Goal: Task Accomplishment & Management: Use online tool/utility

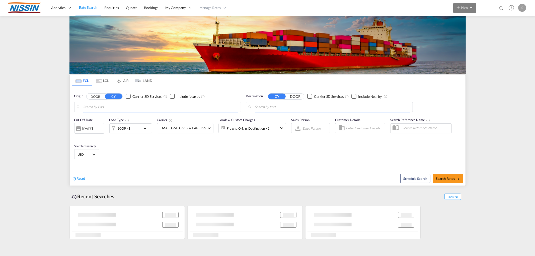
click at [467, 9] on button "New" at bounding box center [465, 8] width 23 height 10
type input "[GEOGRAPHIC_DATA], [GEOGRAPHIC_DATA]"
type input "[GEOGRAPHIC_DATA], [GEOGRAPHIC_DATA], USELP"
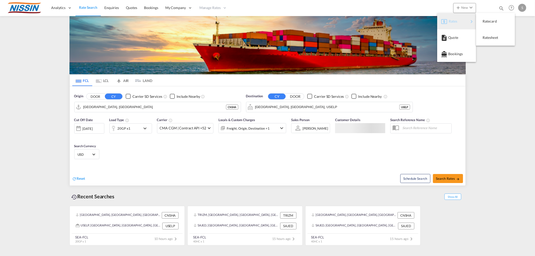
click at [455, 18] on span "Rates" at bounding box center [452, 21] width 6 height 10
click at [500, 35] on div "Ratesheet" at bounding box center [492, 37] width 19 height 13
